Goal: Task Accomplishment & Management: Manage account settings

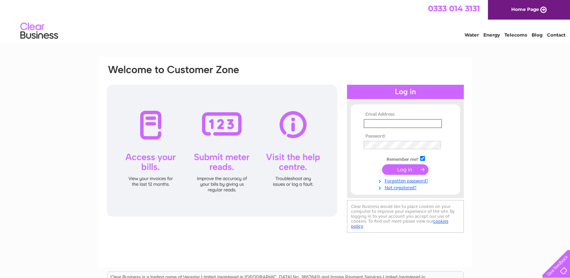
click at [380, 120] on input "text" at bounding box center [402, 123] width 78 height 9
type input "[EMAIL_ADDRESS][DOMAIN_NAME]"
click at [413, 169] on input "submit" at bounding box center [405, 168] width 46 height 11
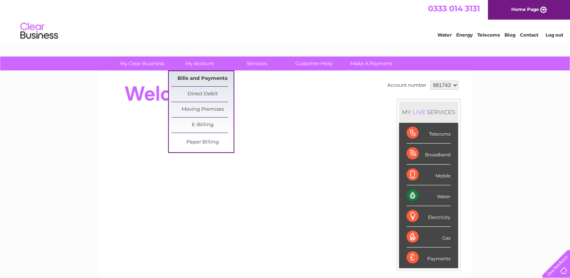
click at [207, 77] on link "Bills and Payments" at bounding box center [202, 78] width 62 height 15
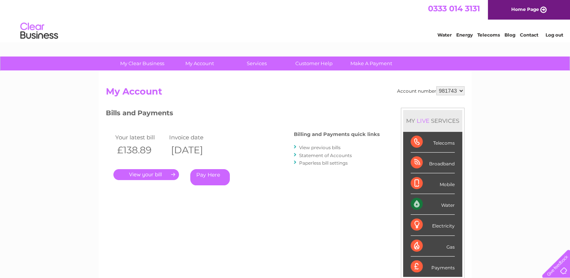
click at [149, 172] on link "." at bounding box center [146, 174] width 66 height 11
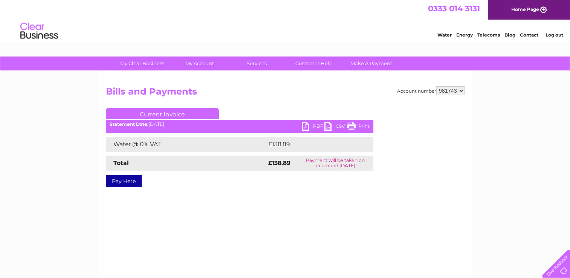
click at [304, 125] on link "PDF" at bounding box center [313, 127] width 23 height 11
